Goal: Find specific page/section: Find specific page/section

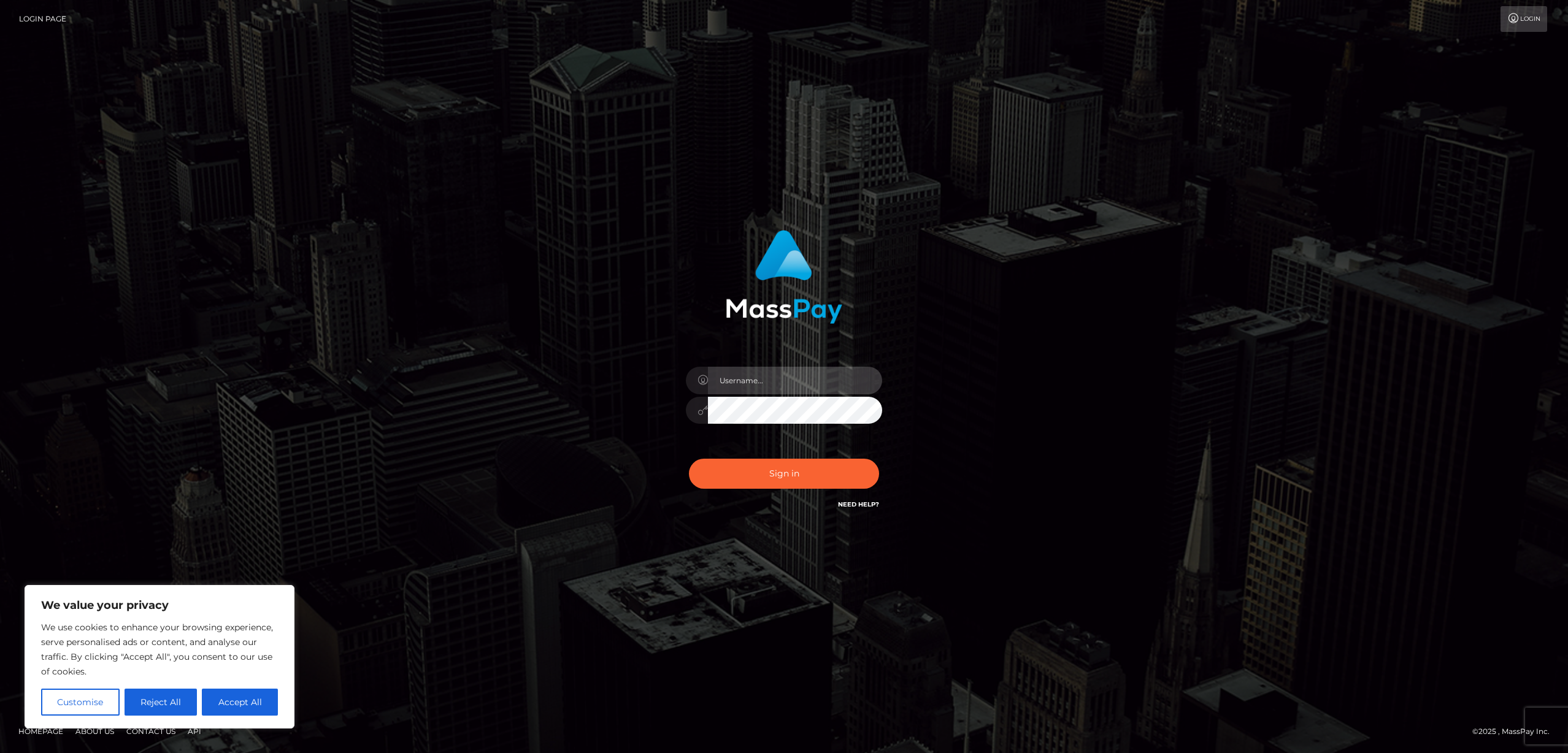
type input "Areg"
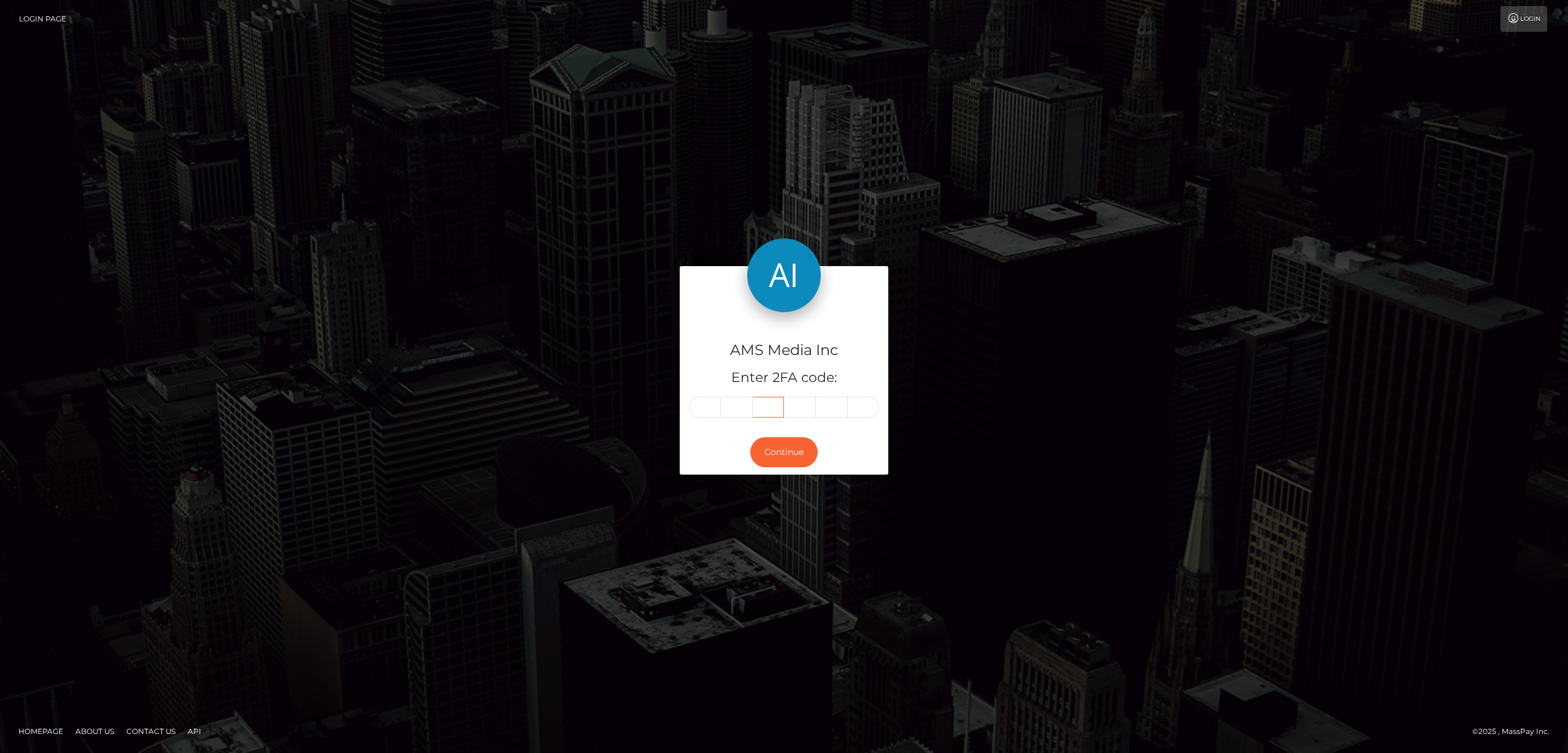
type input "450654"
click at [775, 456] on button "Continue" at bounding box center [784, 452] width 67 height 30
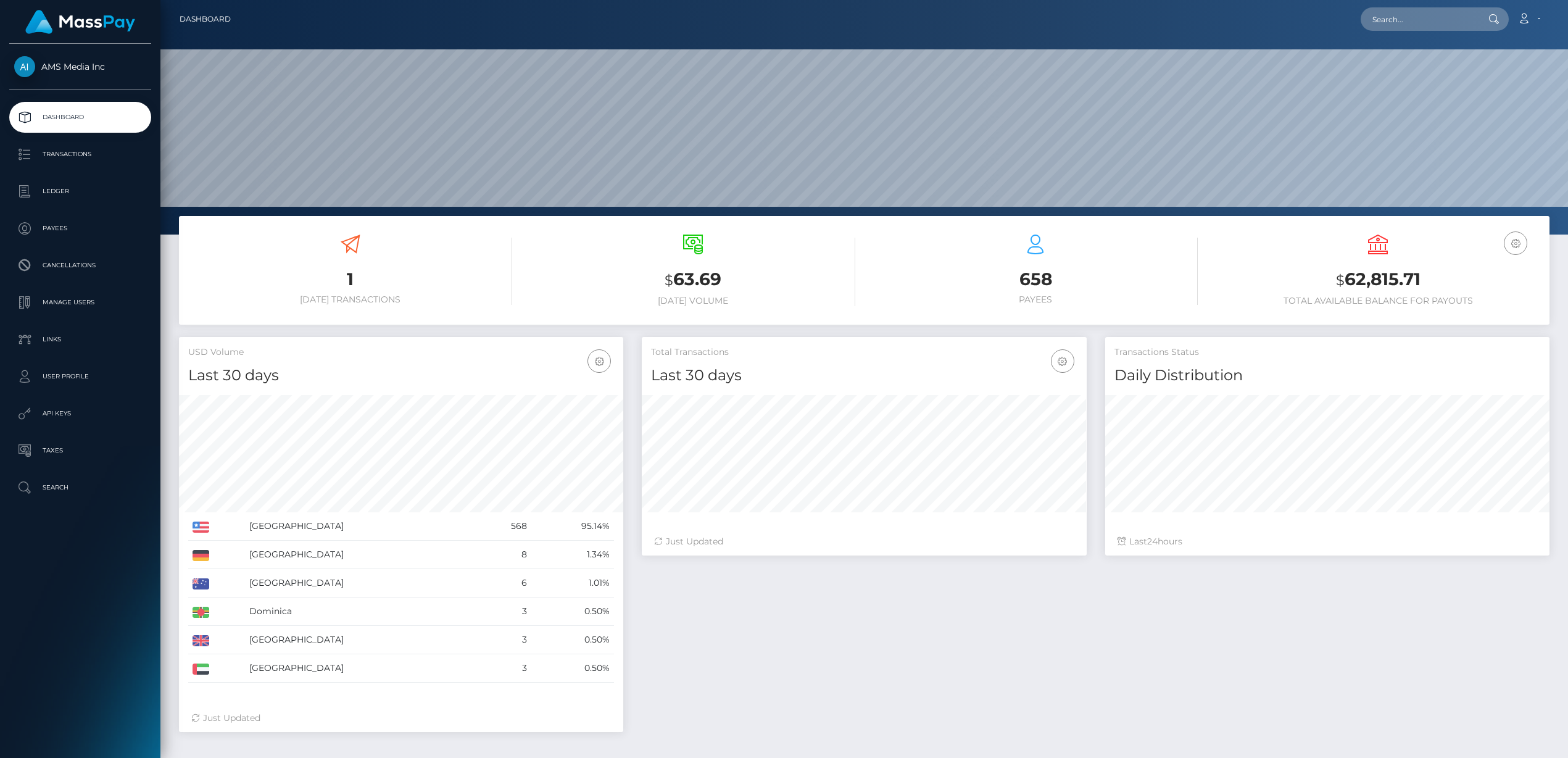
scroll to position [219, 444]
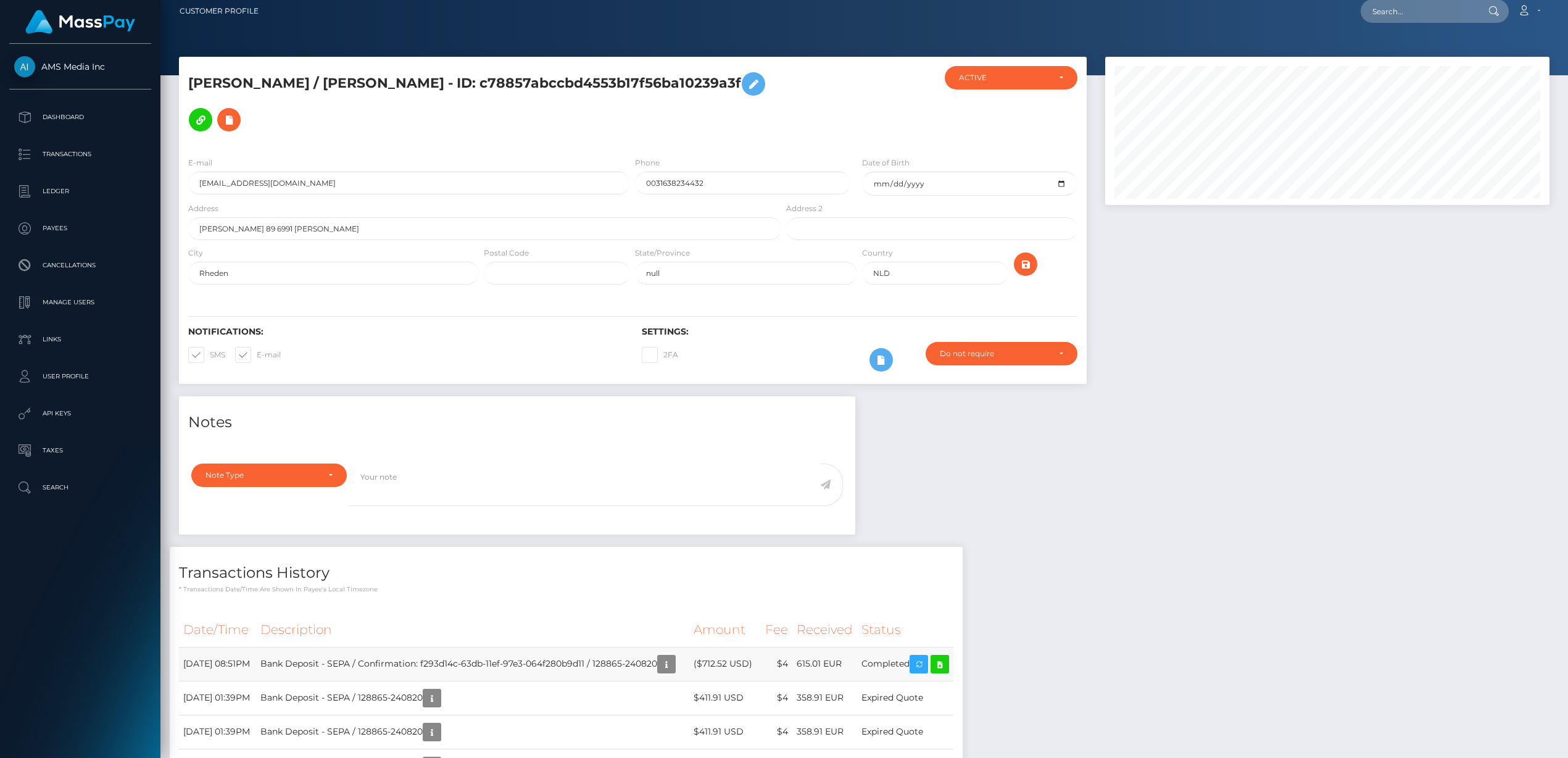
scroll to position [23, 0]
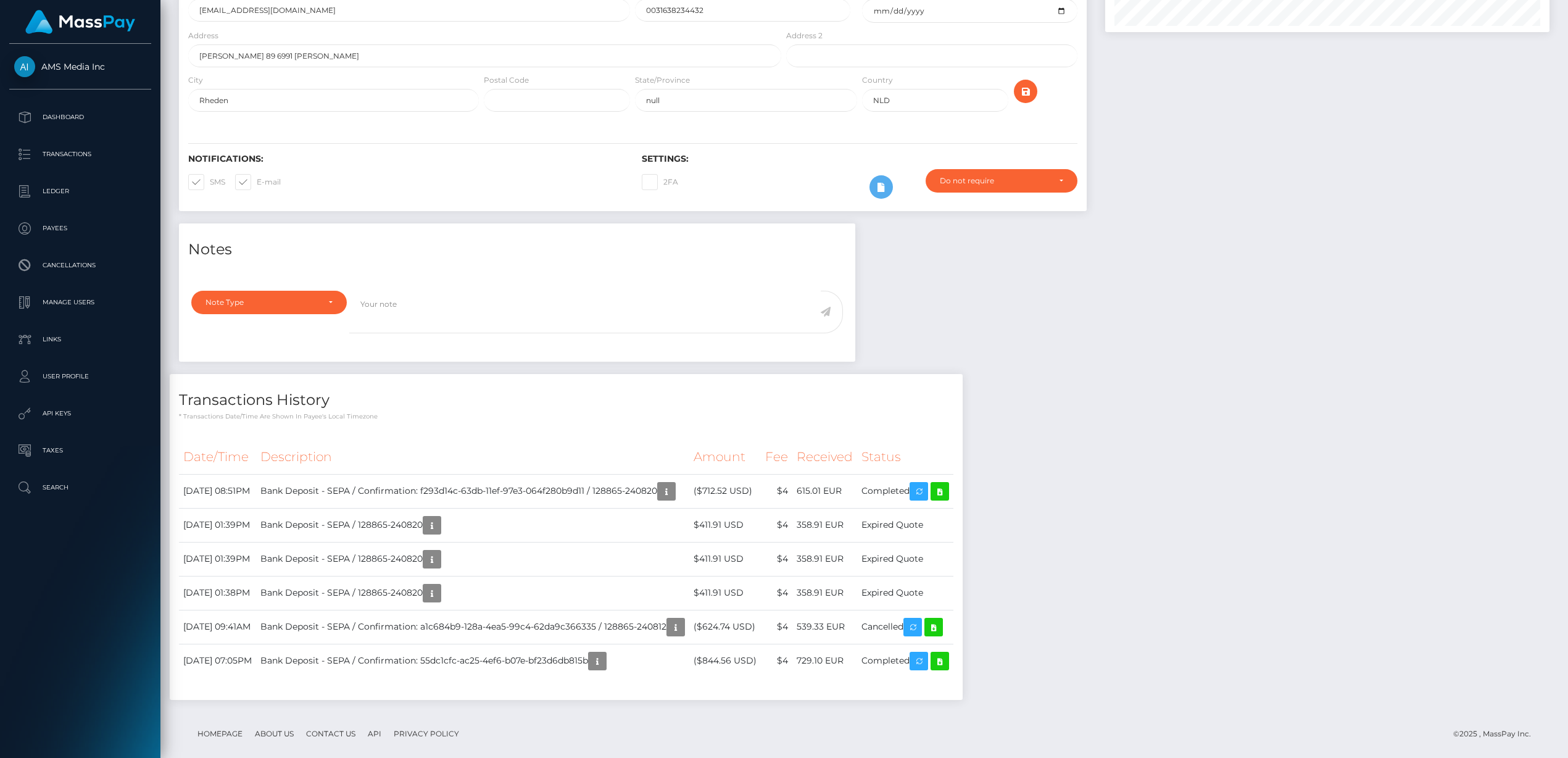
scroll to position [157, 0]
